Goal: Task Accomplishment & Management: Manage account settings

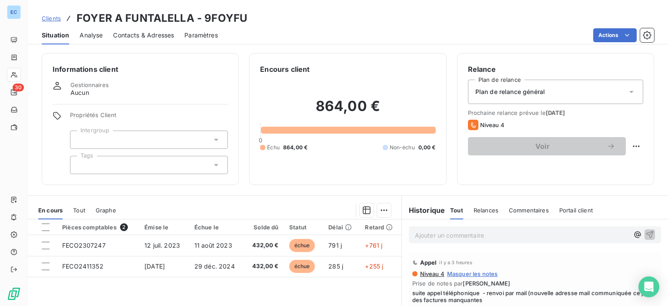
scroll to position [43, 0]
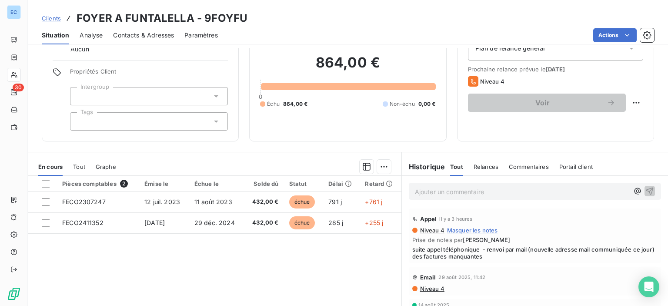
click at [127, 37] on span "Contacts & Adresses" at bounding box center [143, 35] width 61 height 9
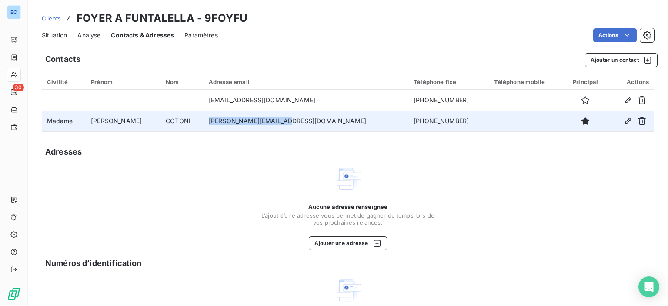
drag, startPoint x: 222, startPoint y: 120, endPoint x: 294, endPoint y: 122, distance: 71.8
click at [294, 122] on td "[PERSON_NAME][EMAIL_ADDRESS][DOMAIN_NAME]" at bounding box center [306, 120] width 205 height 21
copy td "[PERSON_NAME][EMAIL_ADDRESS][DOMAIN_NAME]"
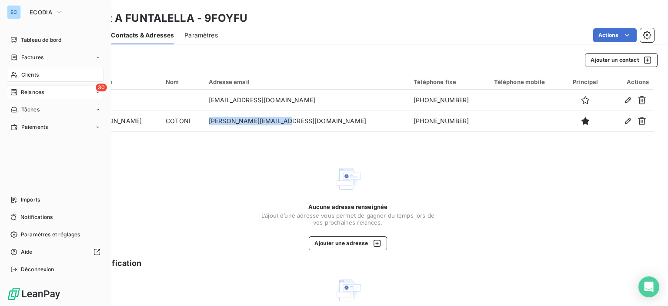
click at [41, 92] on span "Relances" at bounding box center [32, 92] width 23 height 8
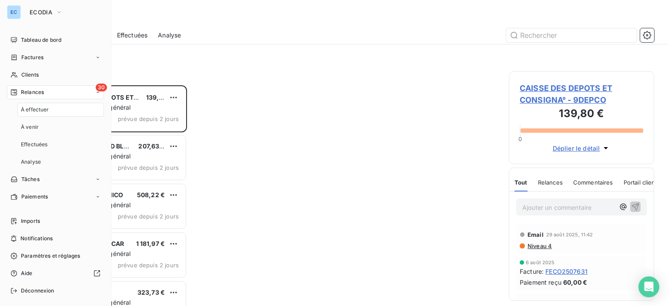
scroll to position [214, 138]
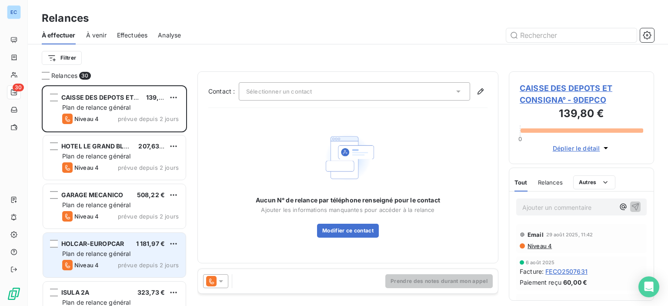
click at [110, 254] on span "Plan de relance général" at bounding box center [96, 253] width 68 height 7
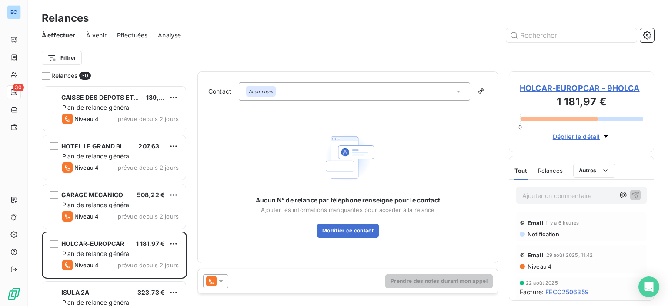
click at [582, 89] on span "HOLCAR-EUROPCAR - 9HOLCA" at bounding box center [582, 88] width 124 height 12
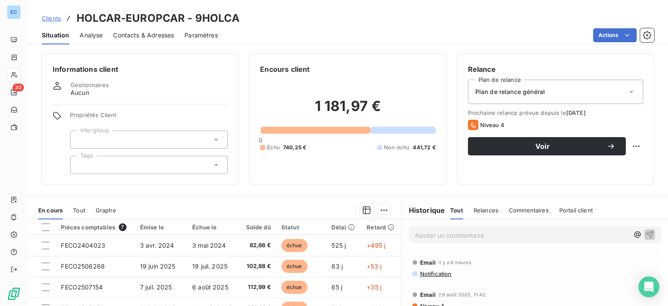
click at [153, 30] on div "Contacts & Adresses" at bounding box center [143, 35] width 61 height 18
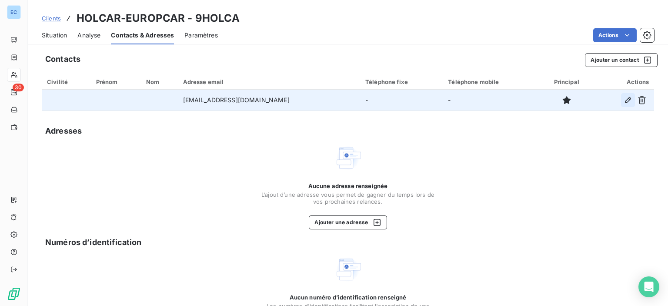
click at [624, 98] on icon "button" at bounding box center [628, 100] width 9 height 9
type input "[EMAIL_ADDRESS][DOMAIN_NAME]"
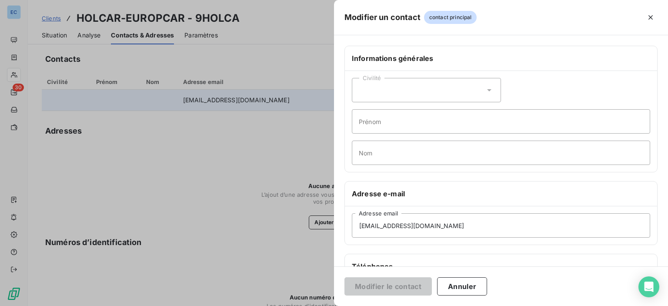
scroll to position [130, 0]
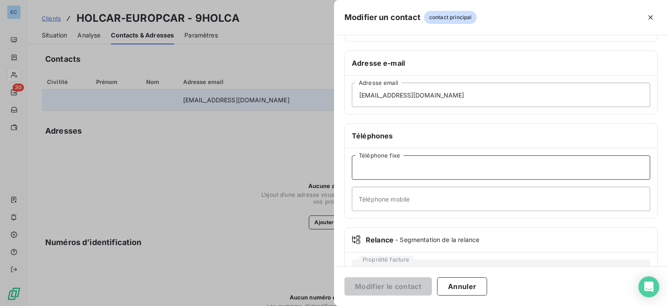
click at [361, 165] on input "Téléphone fixe" at bounding box center [501, 167] width 298 height 24
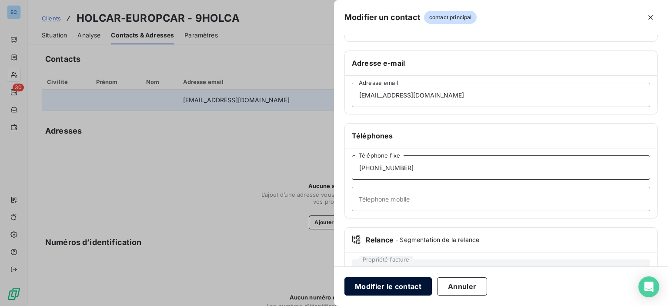
type input "[PHONE_NUMBER]"
click at [387, 283] on button "Modifier le contact" at bounding box center [387, 286] width 87 height 18
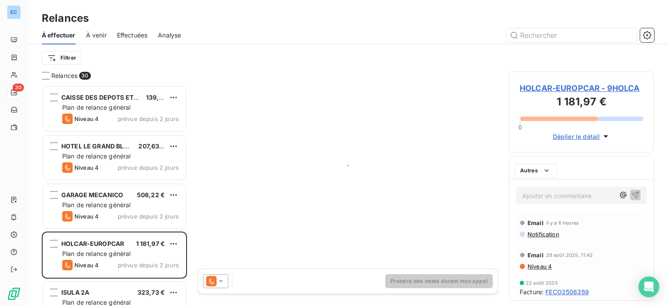
scroll to position [214, 138]
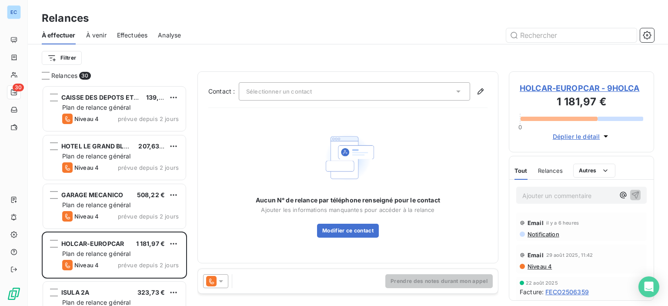
click at [457, 87] on icon at bounding box center [458, 91] width 9 height 9
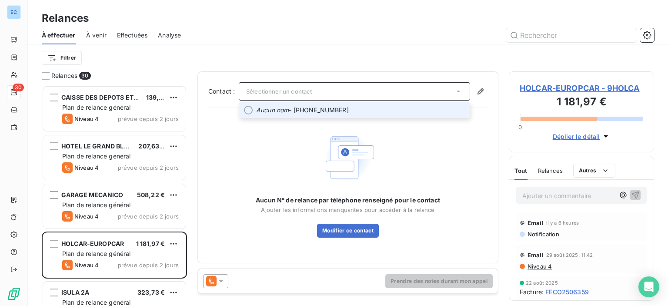
click at [290, 111] on span "Aucun nom - [PHONE_NUMBER]" at bounding box center [360, 110] width 209 height 9
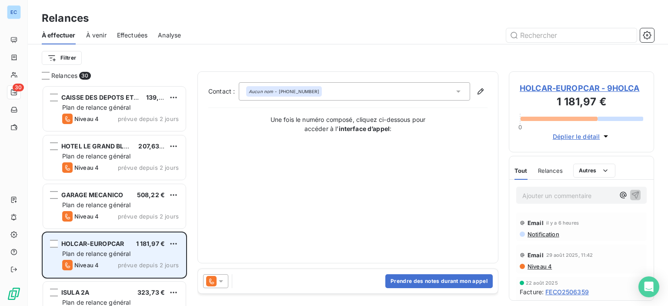
click at [132, 251] on div "Plan de relance général" at bounding box center [120, 253] width 117 height 9
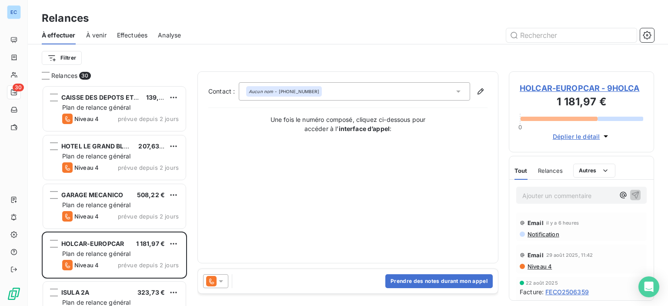
click at [596, 93] on span "HOLCAR-EUROPCAR - 9HOLCA" at bounding box center [582, 88] width 124 height 12
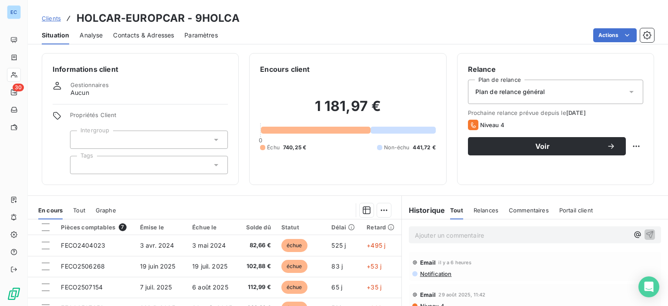
scroll to position [106, 0]
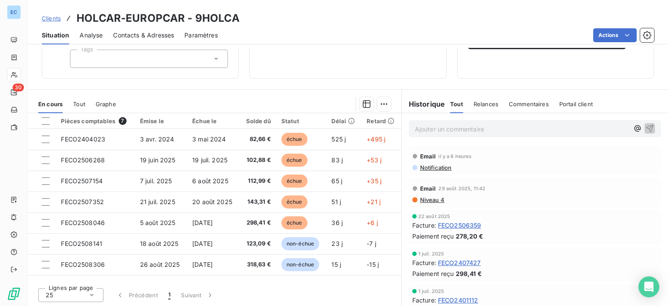
click at [131, 36] on span "Contacts & Adresses" at bounding box center [143, 35] width 61 height 9
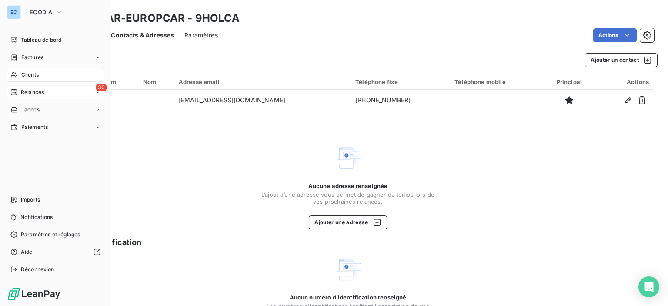
click at [36, 92] on span "Relances" at bounding box center [32, 92] width 23 height 8
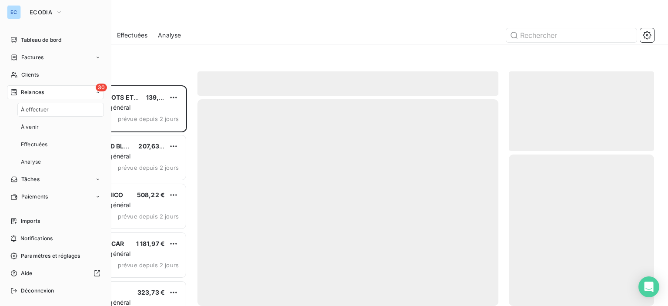
scroll to position [214, 138]
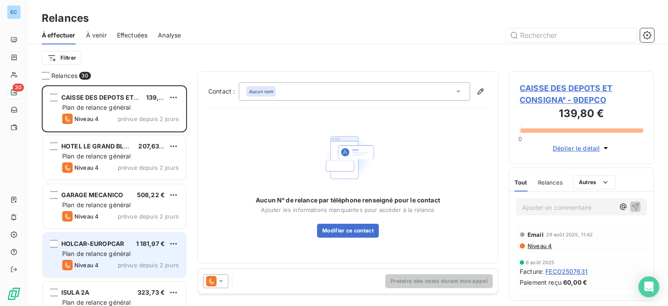
click at [100, 249] on div "Plan de relance général" at bounding box center [120, 253] width 117 height 9
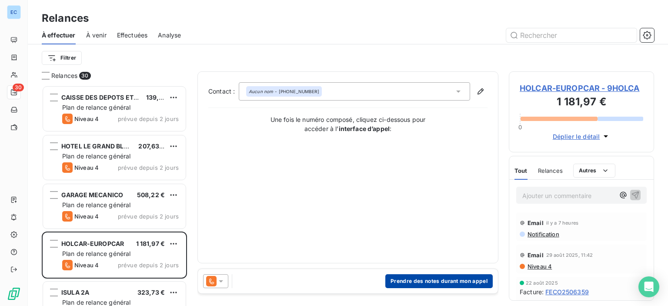
click at [422, 281] on button "Prendre des notes durant mon appel" at bounding box center [438, 281] width 107 height 14
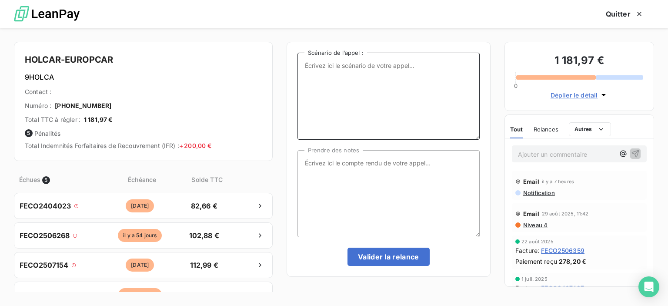
click at [308, 64] on textarea "Scénario de l’appel :" at bounding box center [389, 96] width 182 height 87
type textarea "Duplicatas de factures en attente."
click at [304, 167] on textarea "Prendre des notes" at bounding box center [389, 193] width 182 height 87
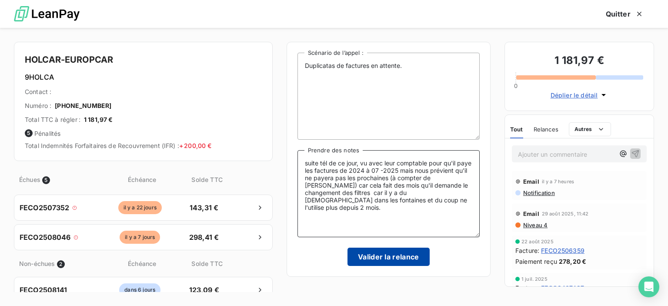
type textarea "suite tél de ce jour, vu avec leur comptable pour qu'il paye les factures de 20…"
click at [393, 261] on button "Valider la relance" at bounding box center [389, 256] width 82 height 18
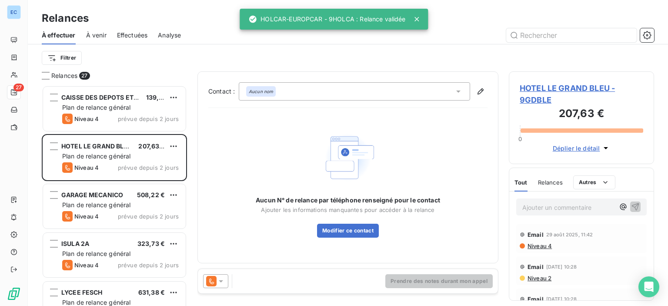
click at [549, 87] on span "HOTEL LE GRAND BLEU - 9GDBLE" at bounding box center [582, 93] width 124 height 23
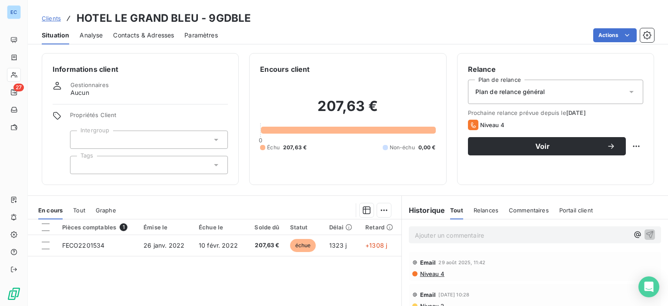
click at [122, 34] on span "Contacts & Adresses" at bounding box center [143, 35] width 61 height 9
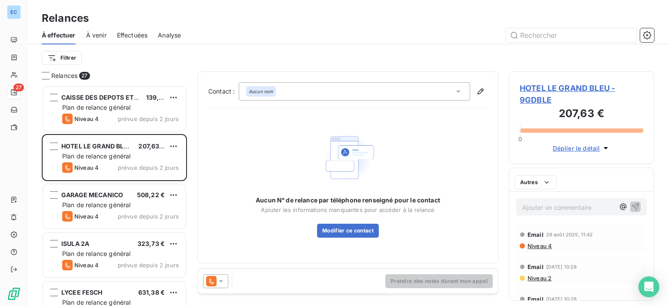
scroll to position [214, 138]
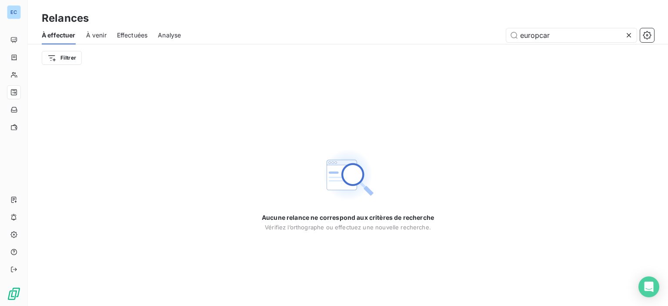
type input "europcar"
click at [485, 94] on div "Aucune relance ne correspond aux critères de recherche [PERSON_NAME] l’orthogra…" at bounding box center [348, 188] width 640 height 234
click at [513, 33] on input "europcar" at bounding box center [571, 35] width 130 height 14
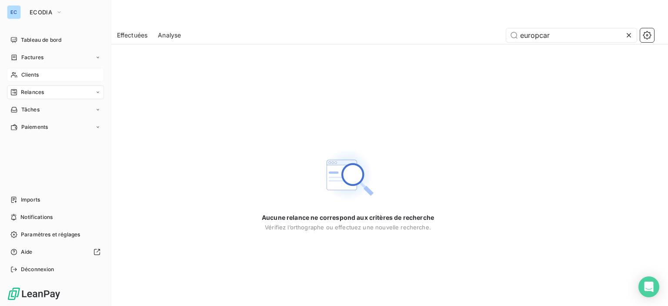
click at [25, 74] on span "Clients" at bounding box center [29, 75] width 17 height 8
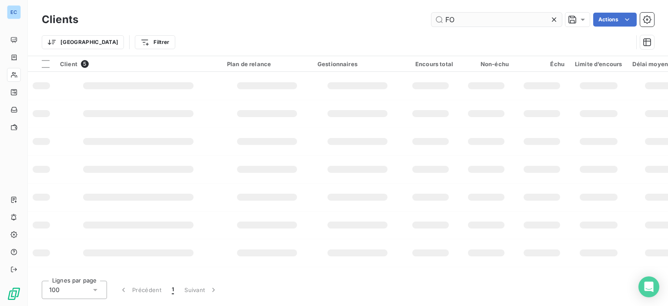
type input "F"
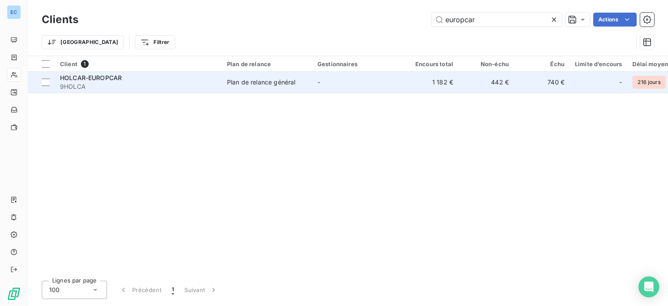
type input "europcar"
click at [255, 85] on div "Plan de relance général" at bounding box center [261, 82] width 68 height 9
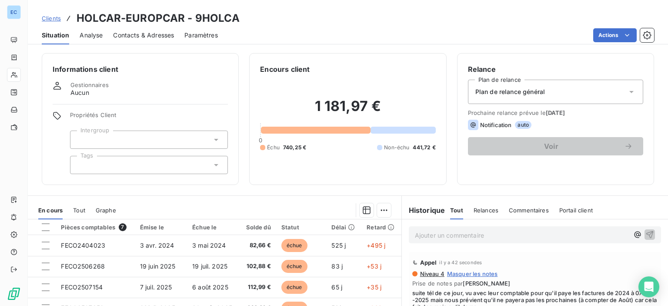
click at [132, 36] on span "Contacts & Adresses" at bounding box center [143, 35] width 61 height 9
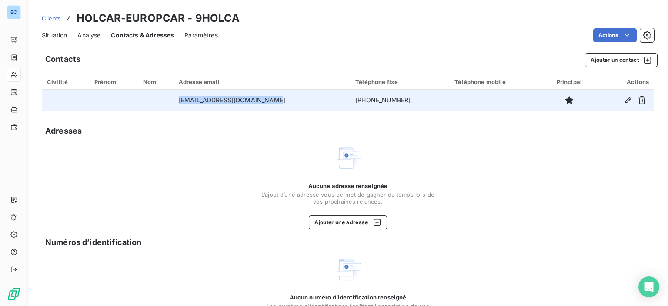
drag, startPoint x: 182, startPoint y: 98, endPoint x: 282, endPoint y: 98, distance: 100.0
click at [282, 98] on td "[EMAIL_ADDRESS][DOMAIN_NAME]" at bounding box center [262, 100] width 177 height 21
copy td "[EMAIL_ADDRESS][DOMAIN_NAME]"
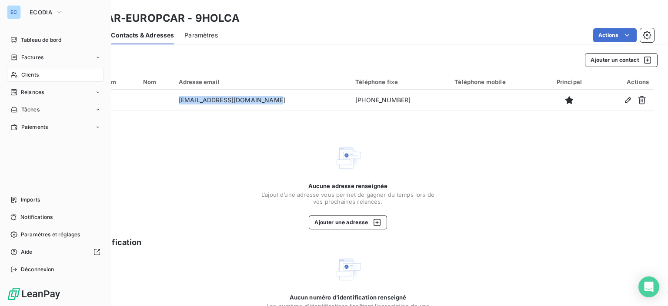
click at [19, 78] on div "Clients" at bounding box center [55, 75] width 97 height 14
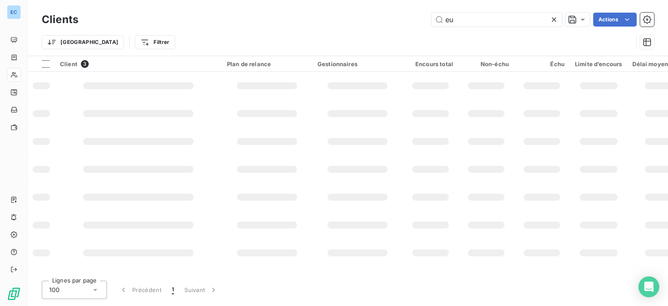
type input "e"
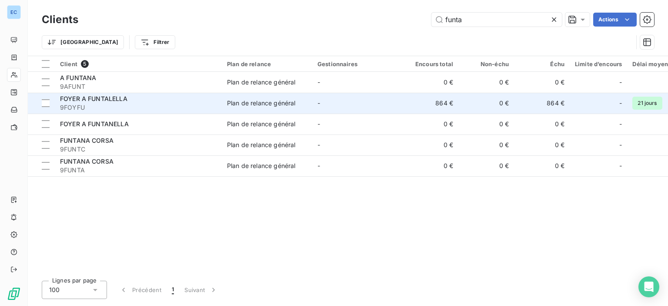
type input "funta"
click at [264, 104] on div "Plan de relance général" at bounding box center [261, 103] width 68 height 9
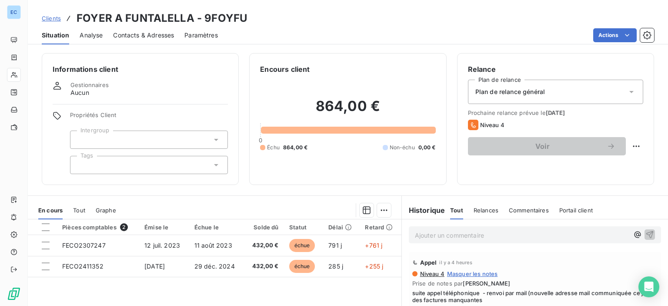
click at [528, 208] on span "Commentaires" at bounding box center [529, 210] width 40 height 7
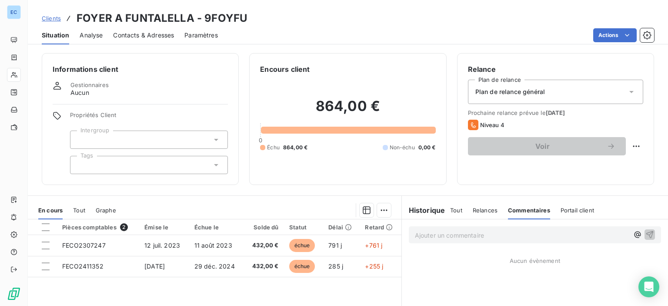
click at [437, 236] on p "Ajouter un commentaire ﻿" at bounding box center [522, 235] width 214 height 11
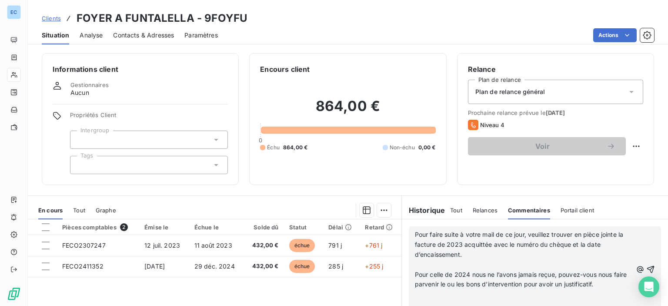
click at [649, 268] on div "Pour faire suite à votre mail de ce jour, veuillez trouver en pièce jointe la f…" at bounding box center [535, 269] width 252 height 86
click at [647, 269] on icon "button" at bounding box center [650, 268] width 7 height 7
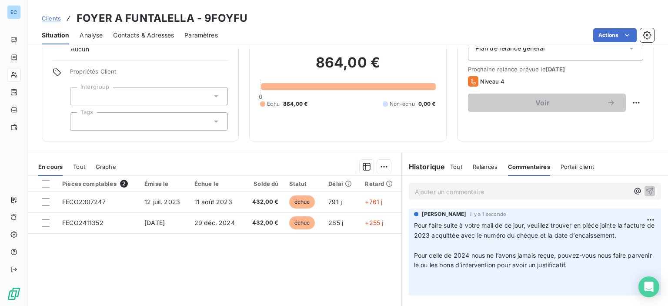
scroll to position [106, 0]
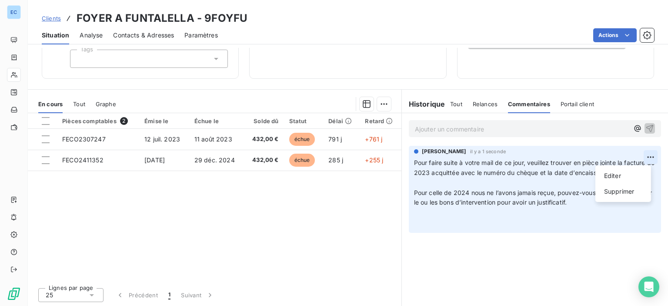
click at [642, 159] on html "EC Clients FOYER A FUNTALELLA - 9FOYFU Situation Analyse Contacts & Adresses Pa…" at bounding box center [334, 153] width 668 height 306
click at [642, 158] on html "EC Clients FOYER A FUNTALELLA - 9FOYFU Situation Analyse Contacts & Adresses Pa…" at bounding box center [334, 153] width 668 height 306
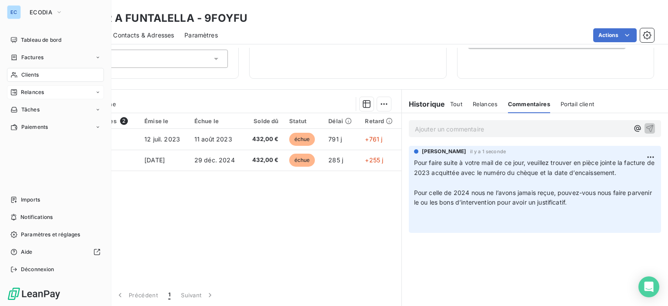
click at [30, 92] on span "Relances" at bounding box center [32, 92] width 23 height 8
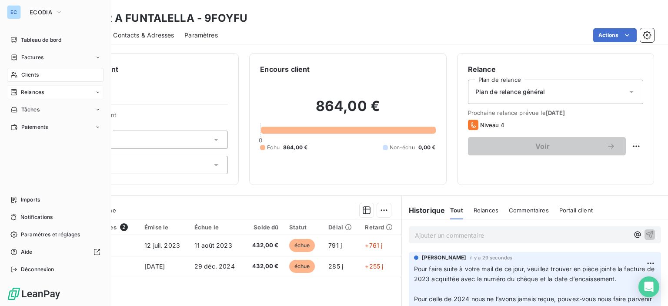
click at [30, 74] on span "Clients" at bounding box center [29, 75] width 17 height 8
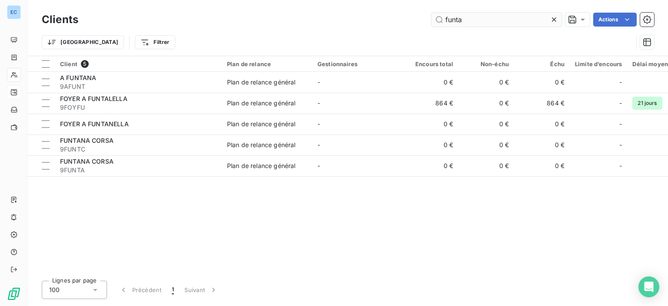
click at [478, 26] on input "funta" at bounding box center [496, 20] width 130 height 14
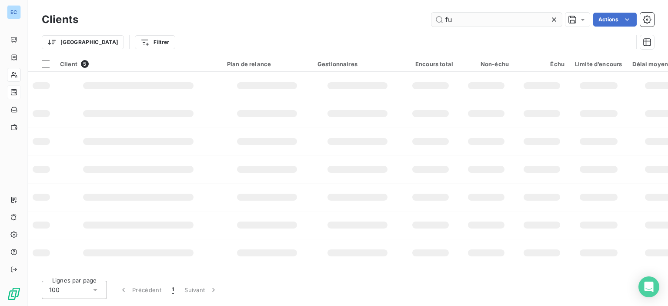
type input "f"
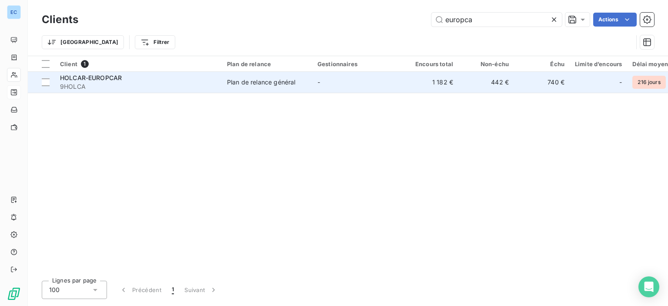
type input "europca"
click at [277, 85] on div "Plan de relance général" at bounding box center [261, 82] width 68 height 9
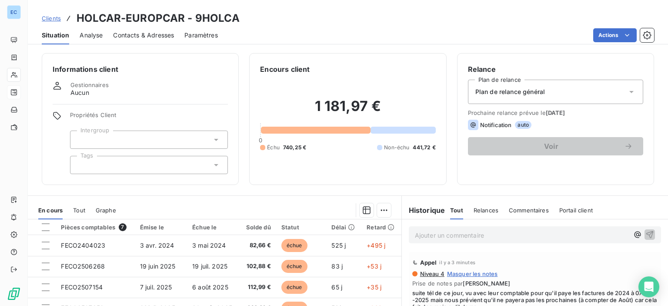
scroll to position [106, 0]
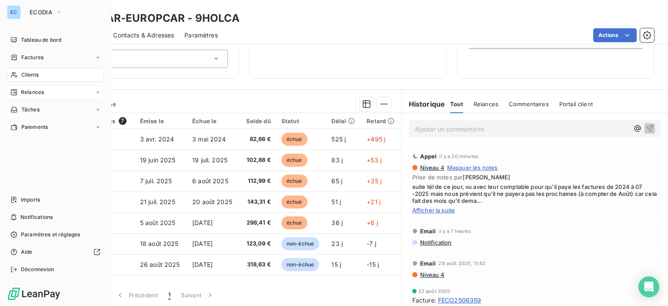
click at [31, 93] on span "Relances" at bounding box center [32, 92] width 23 height 8
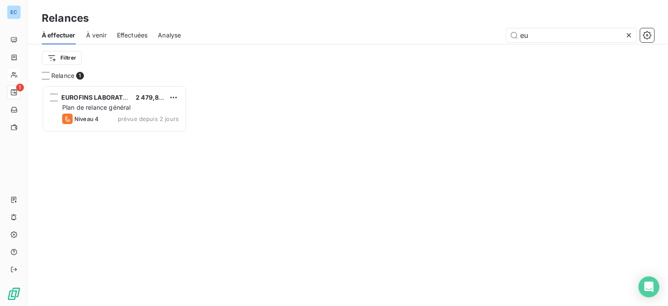
type input "e"
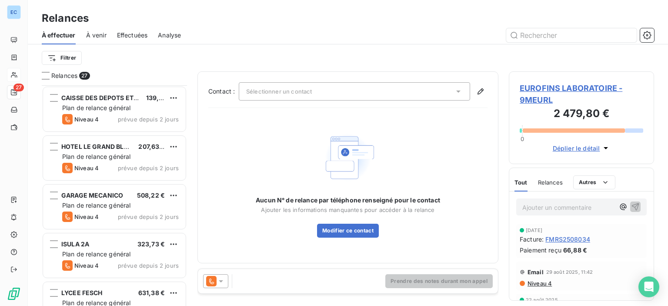
scroll to position [130, 0]
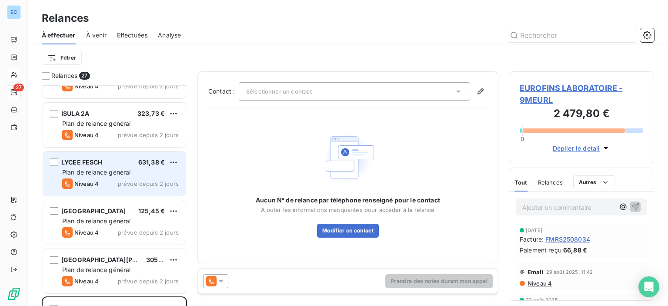
click at [107, 171] on span "Plan de relance général" at bounding box center [96, 171] width 68 height 7
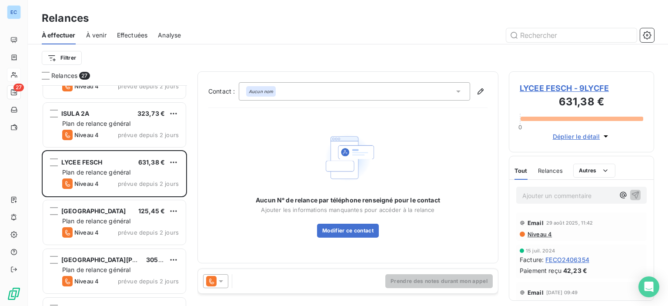
click at [459, 93] on icon at bounding box center [458, 91] width 9 height 9
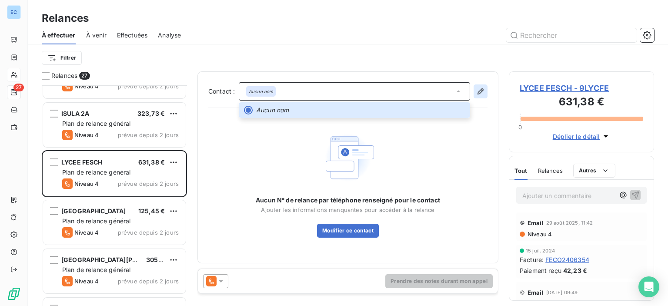
click at [479, 90] on icon "button" at bounding box center [480, 91] width 9 height 9
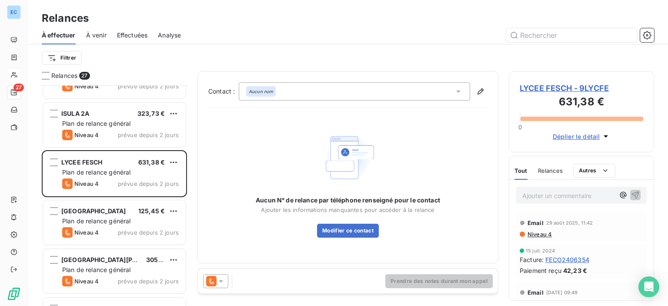
type input "[EMAIL_ADDRESS][DOMAIN_NAME]"
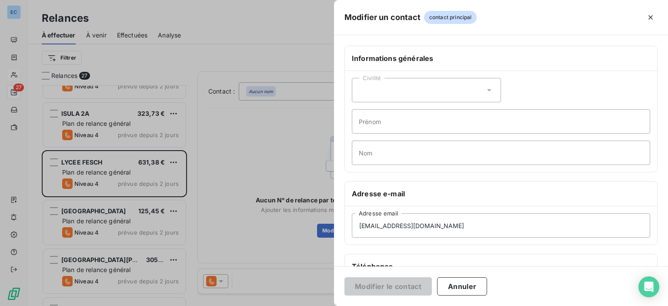
scroll to position [130, 0]
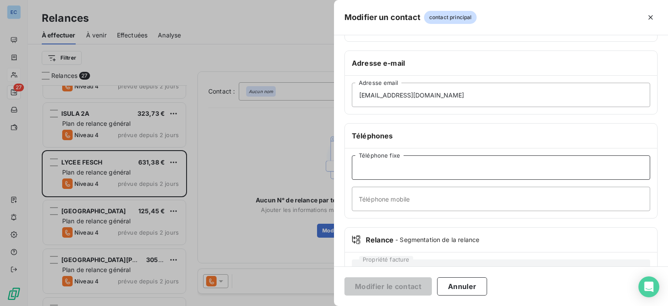
click at [371, 168] on input "Téléphone fixe" at bounding box center [501, 167] width 298 height 24
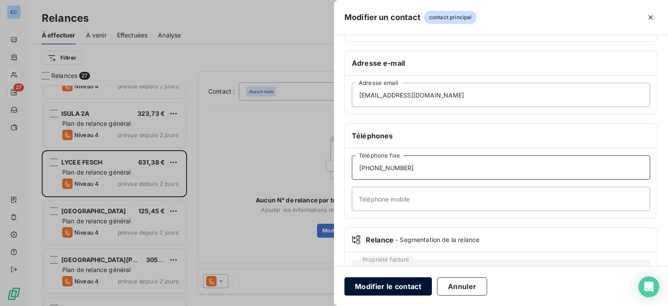
type input "[PHONE_NUMBER]"
click at [382, 288] on button "Modifier le contact" at bounding box center [387, 286] width 87 height 18
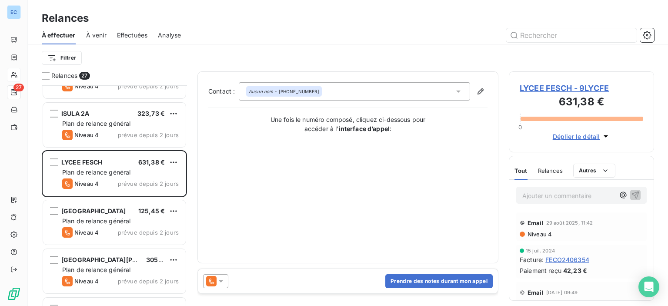
click at [560, 89] on span "LYCEE FESCH - 9LYCFE" at bounding box center [582, 88] width 124 height 12
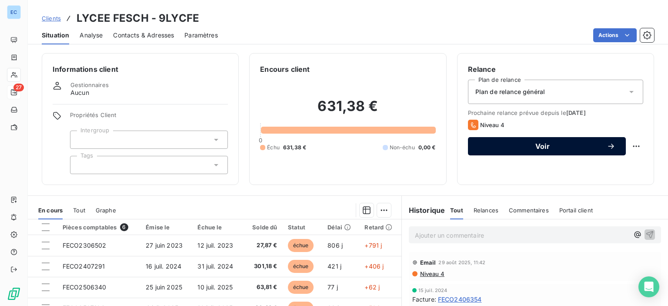
scroll to position [87, 0]
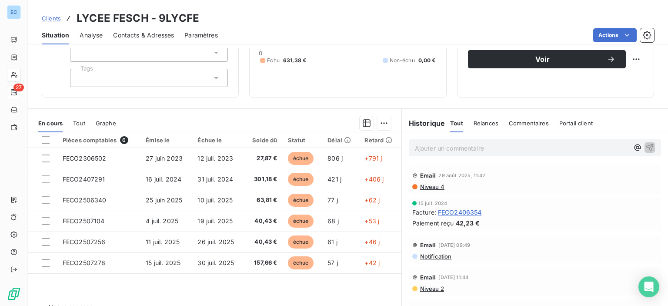
click at [150, 36] on span "Contacts & Adresses" at bounding box center [143, 35] width 61 height 9
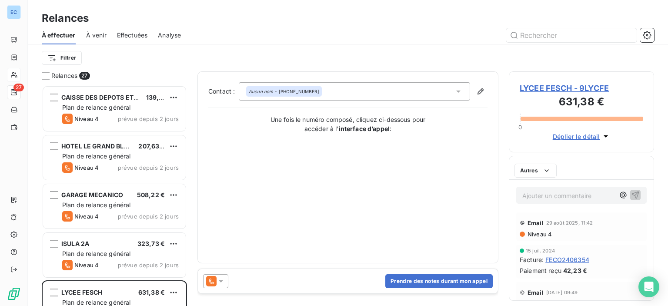
scroll to position [214, 138]
click at [562, 90] on span "LYCEE FESCH - 9LYCFE" at bounding box center [582, 88] width 124 height 12
